Goal: Find specific page/section: Find specific page/section

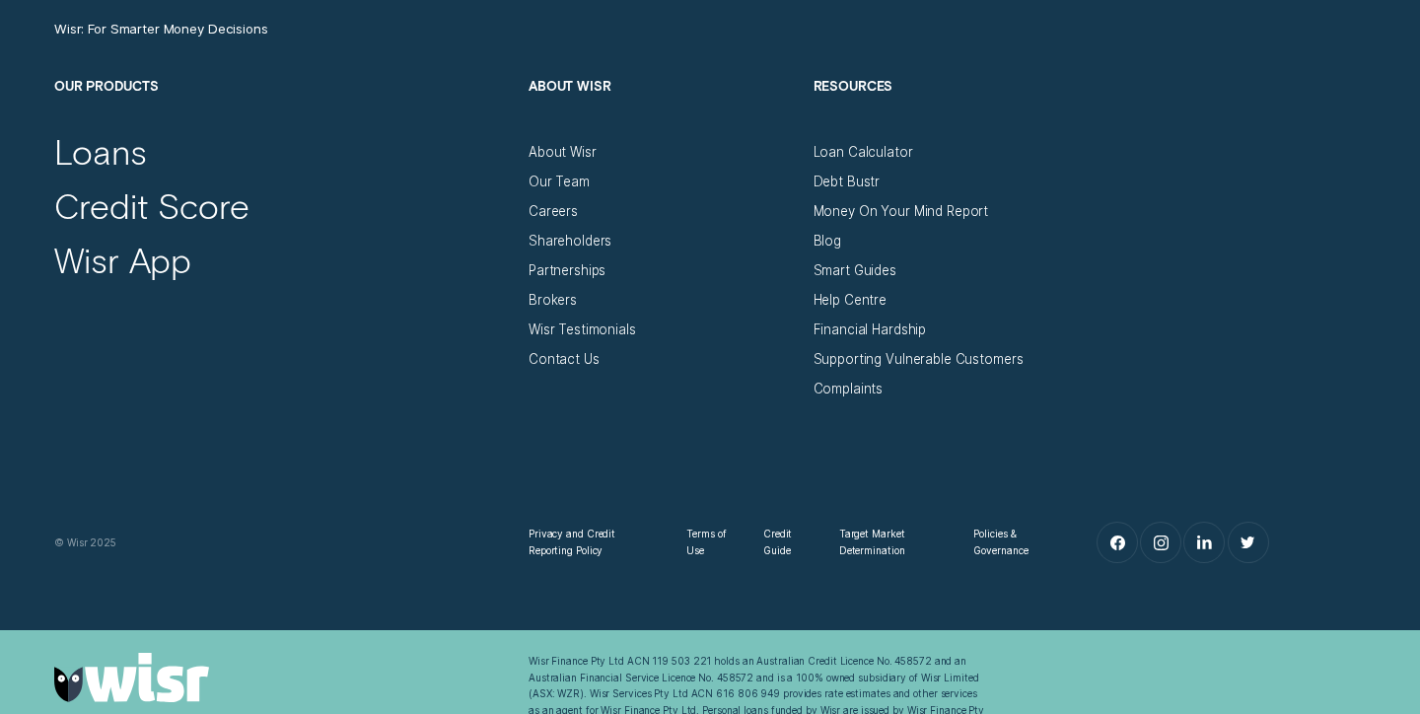
scroll to position [6447, 0]
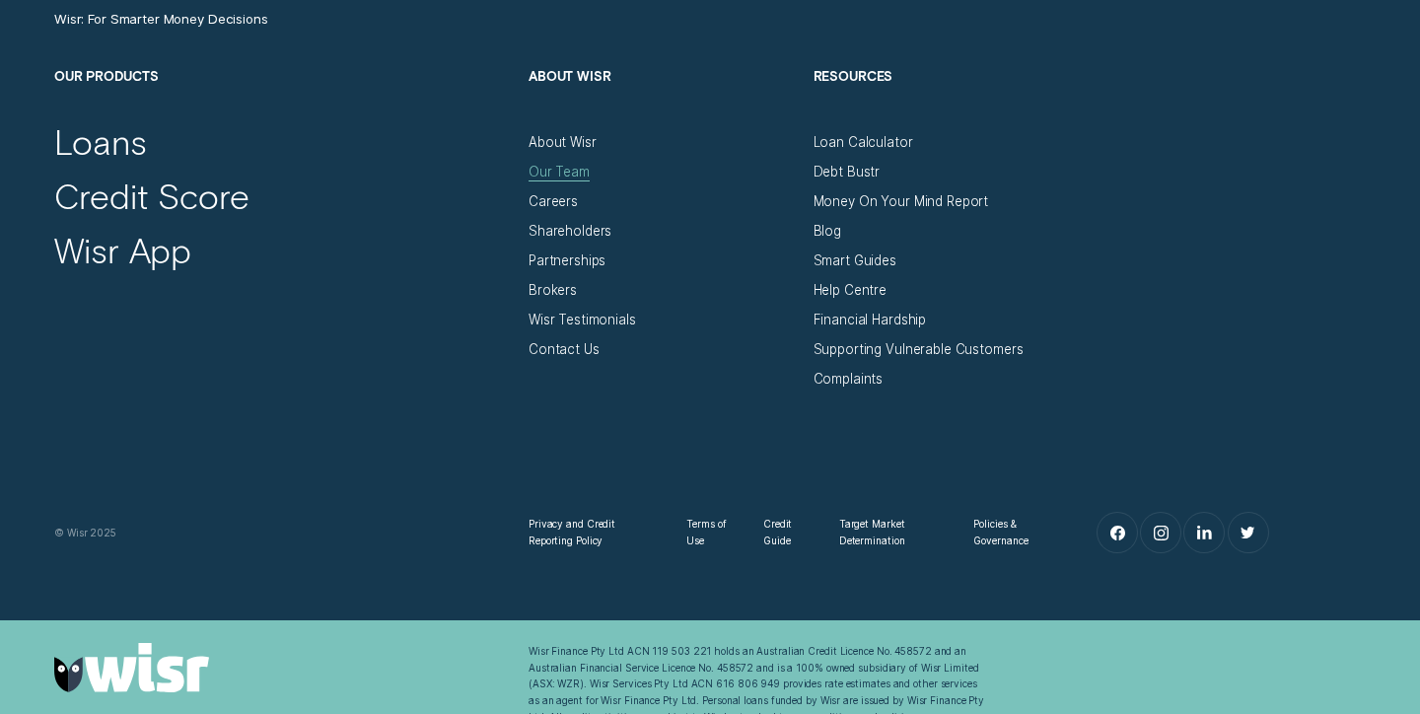
click at [560, 169] on div "Our Team" at bounding box center [559, 172] width 61 height 17
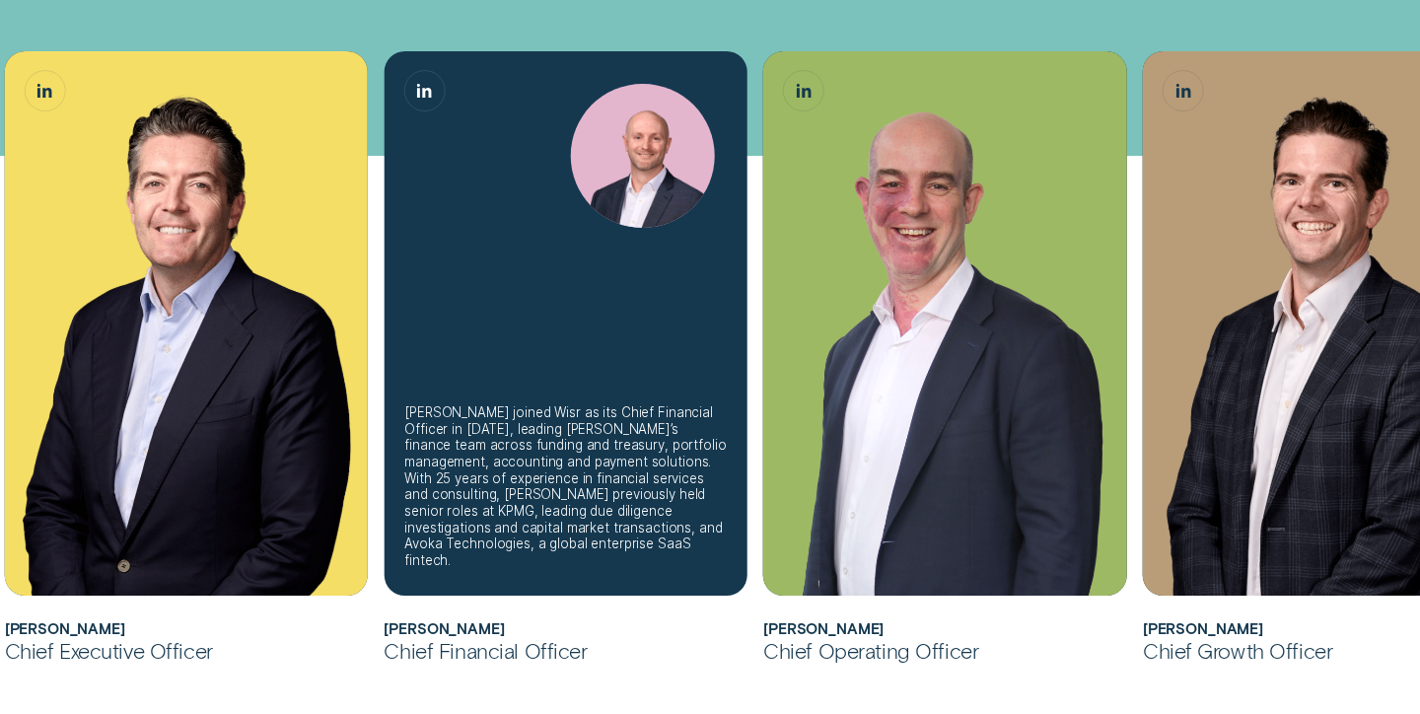
scroll to position [507, 0]
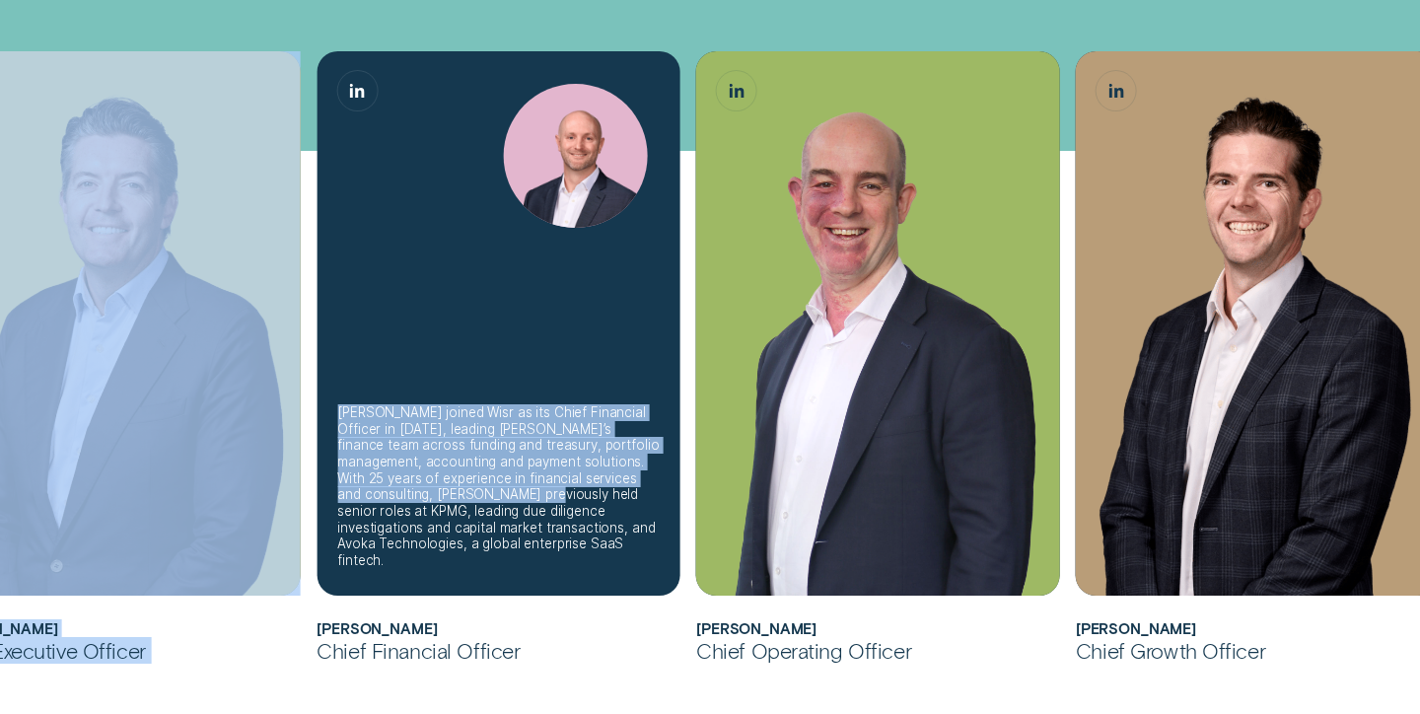
drag, startPoint x: 220, startPoint y: 514, endPoint x: 512, endPoint y: 514, distance: 291.9
click at [512, 514] on ul "[PERSON_NAME] joined Wisr as its Chief Financial Officer in [DATE] before being…" at bounding box center [593, 357] width 1328 height 613
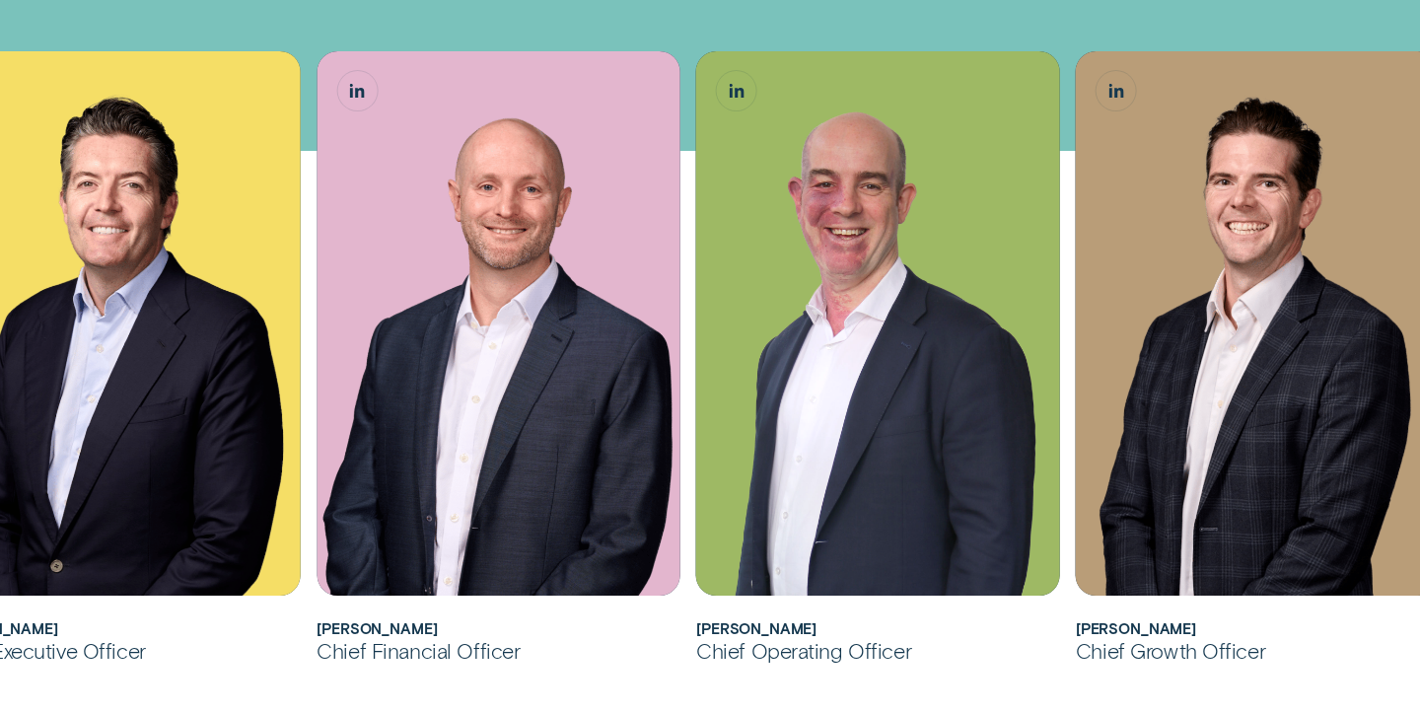
click at [399, 654] on div "Chief Financial Officer" at bounding box center [498, 650] width 363 height 27
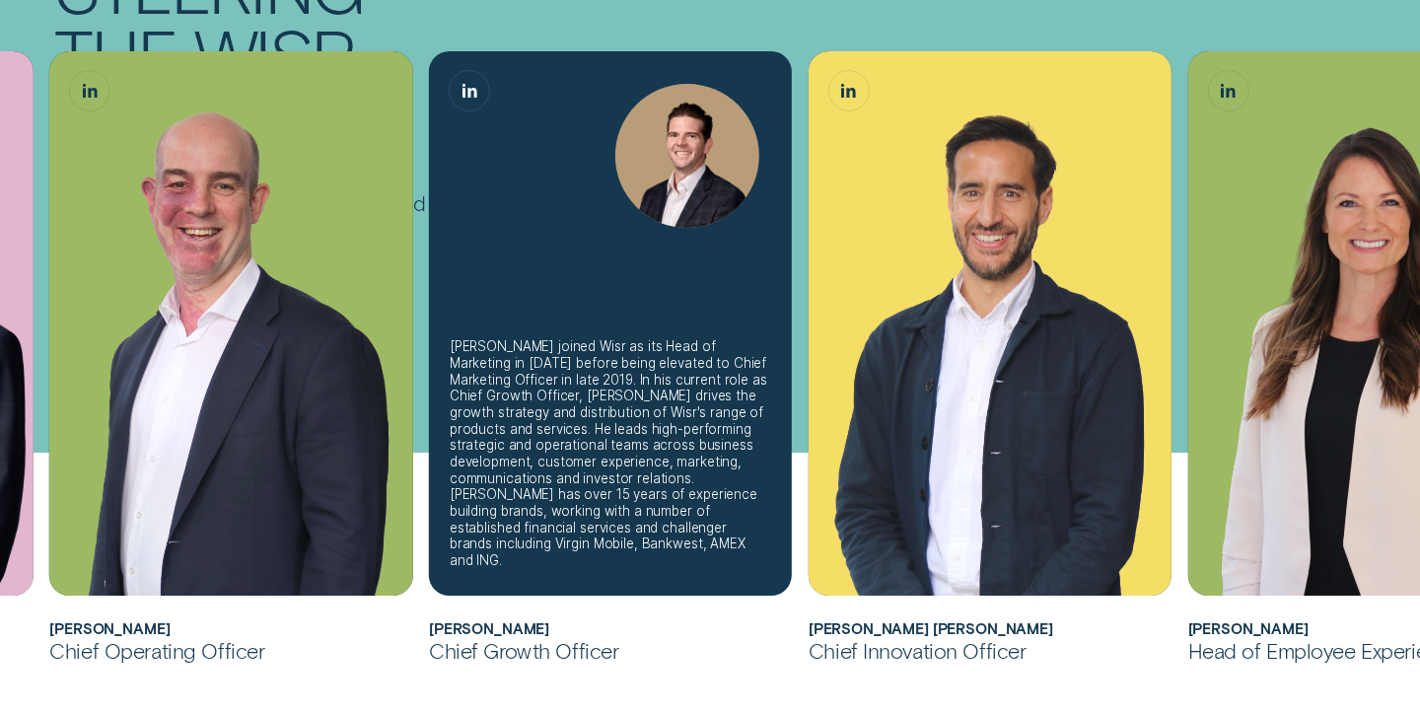
scroll to position [0, 0]
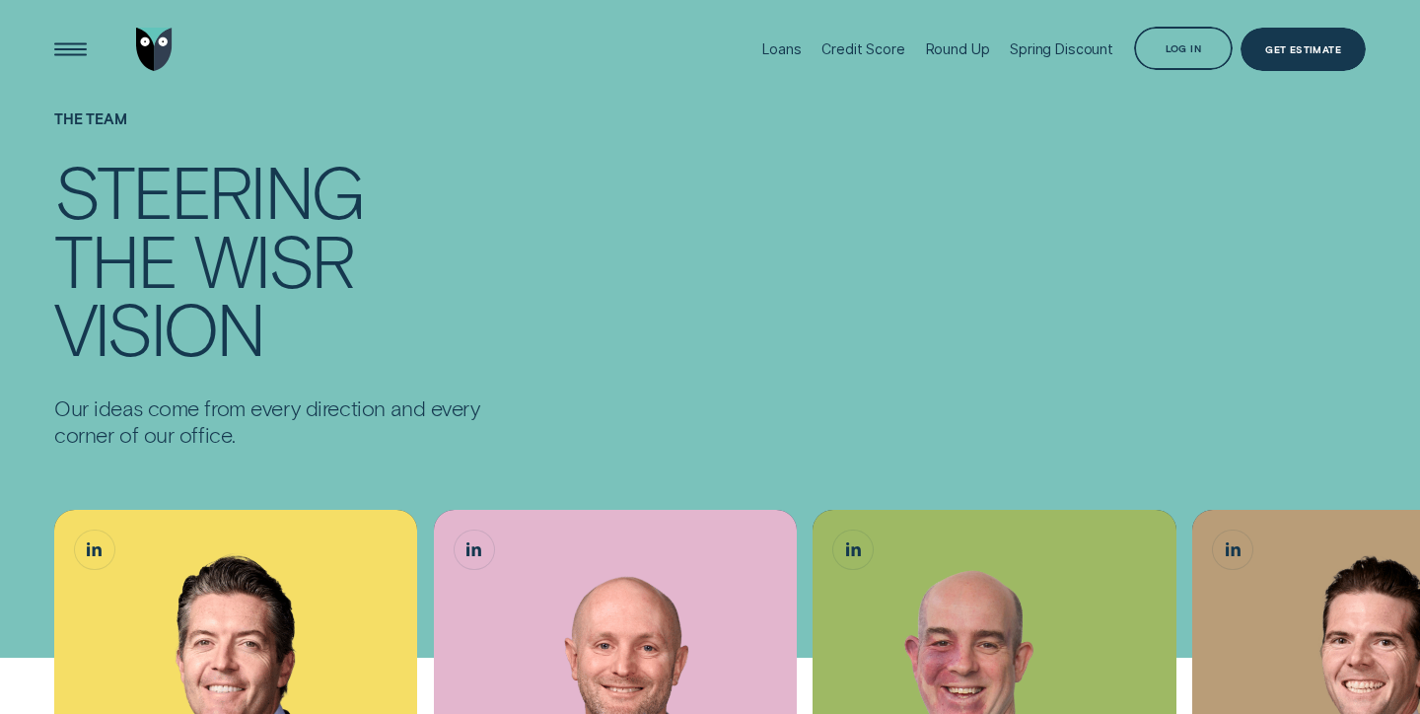
click at [147, 31] on img "Go to home page" at bounding box center [154, 50] width 36 height 44
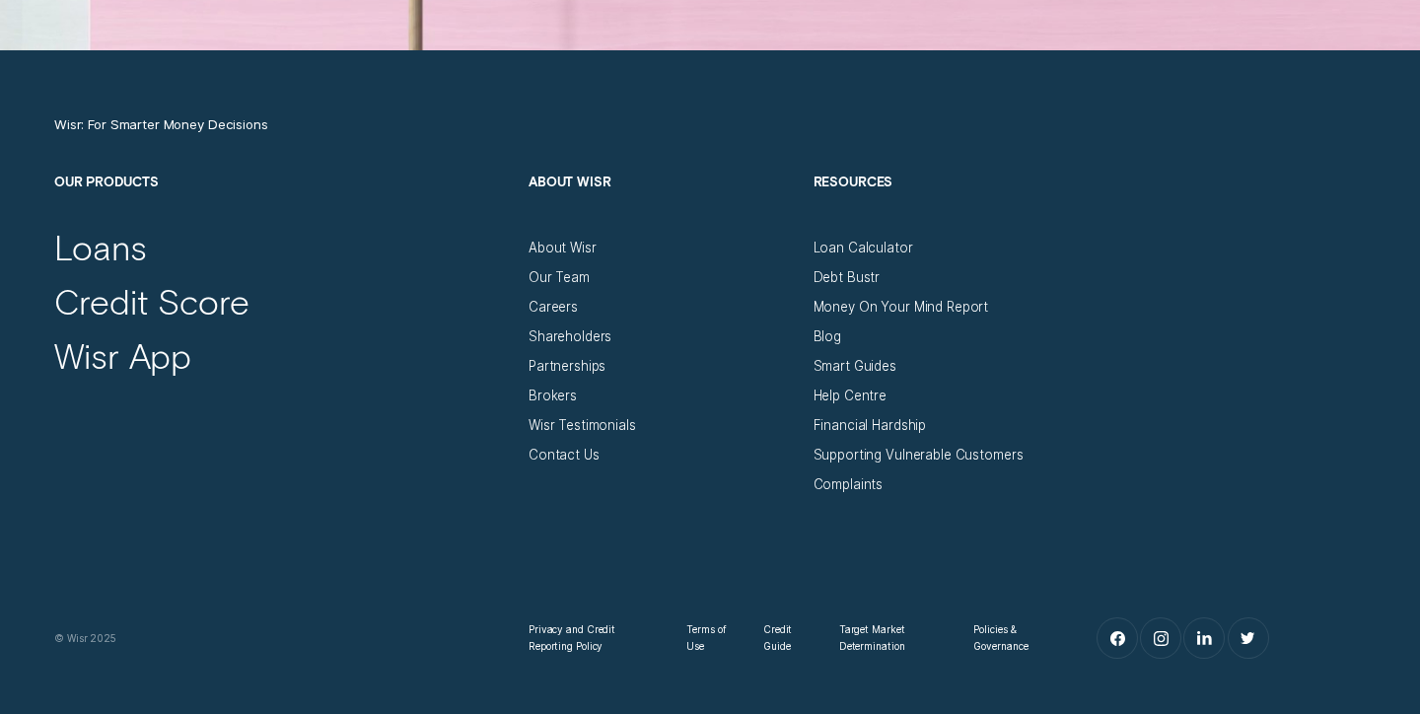
scroll to position [6396, 0]
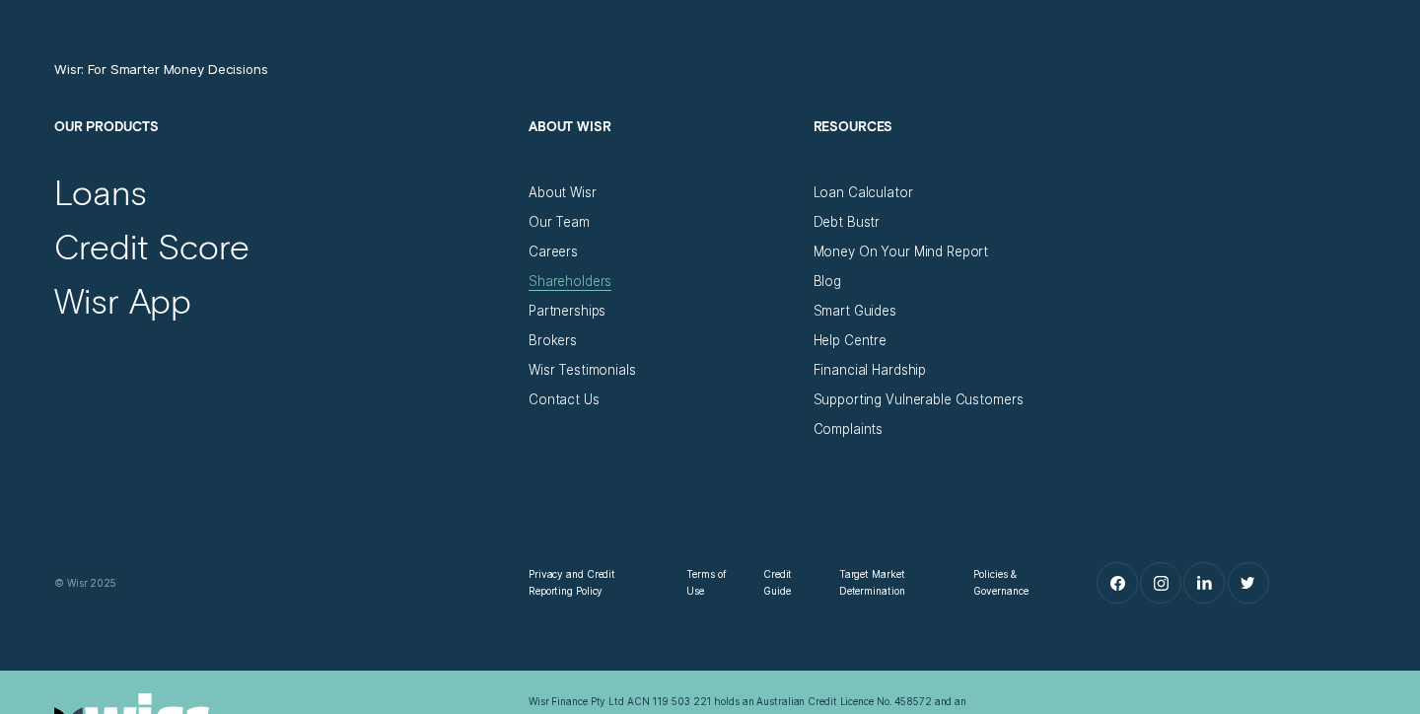
click at [561, 283] on div "Shareholders" at bounding box center [570, 281] width 83 height 17
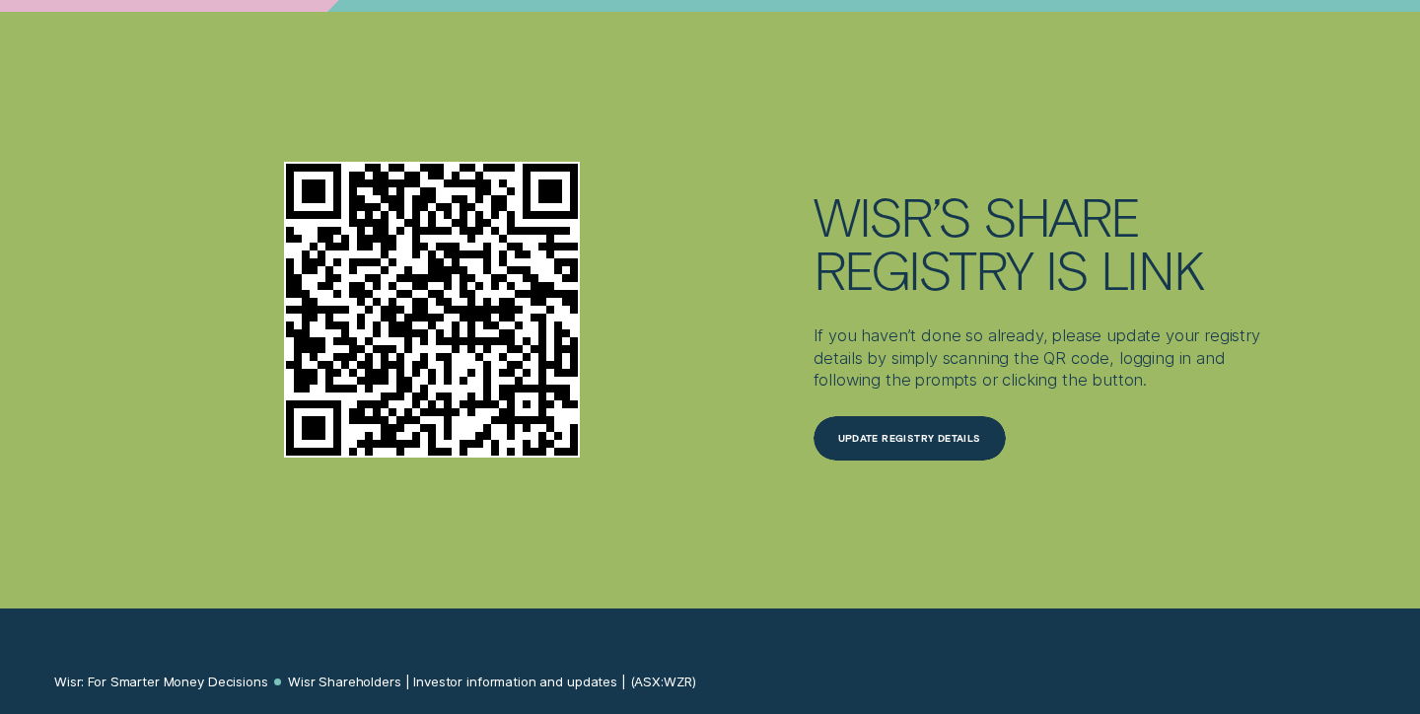
scroll to position [5539, 0]
